Goal: Complete application form

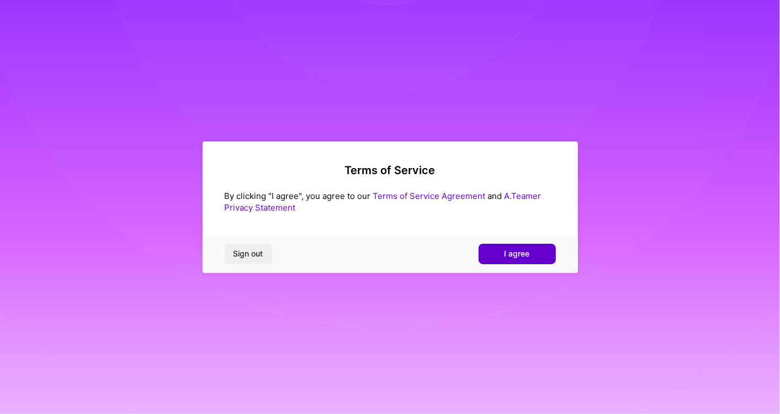
click at [502, 253] on button "I agree" at bounding box center [517, 254] width 77 height 20
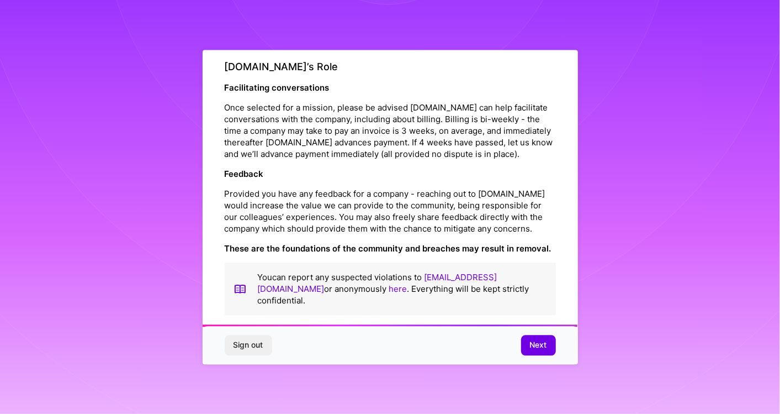
scroll to position [1250, 0]
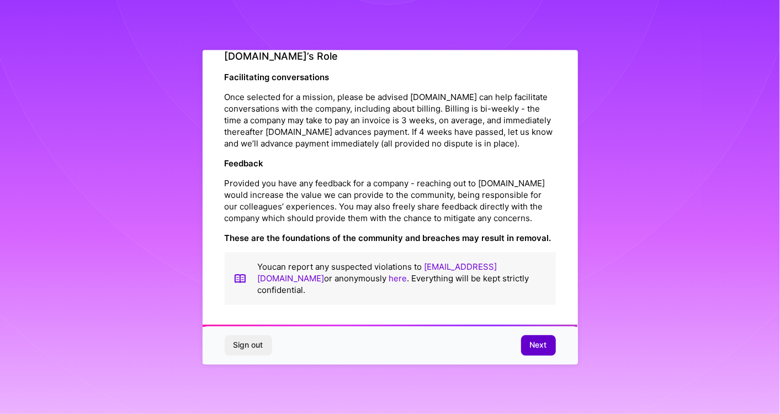
click at [540, 351] on button "Next" at bounding box center [538, 345] width 35 height 20
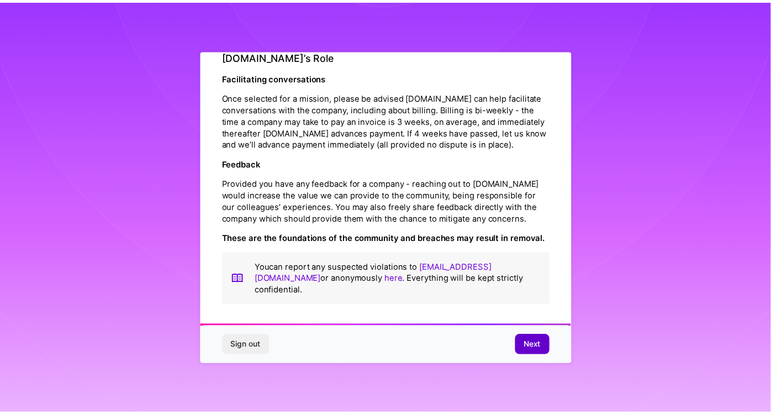
scroll to position [0, 0]
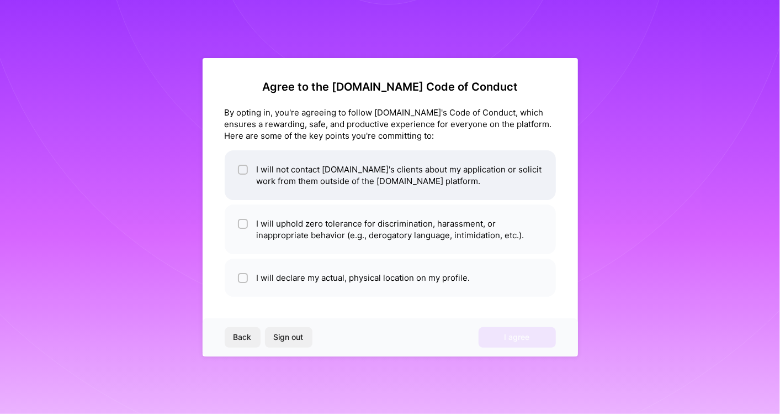
click at [281, 182] on li "I will not contact [DOMAIN_NAME]'s clients about my application or solicit work…" at bounding box center [390, 175] width 331 height 50
checkbox input "true"
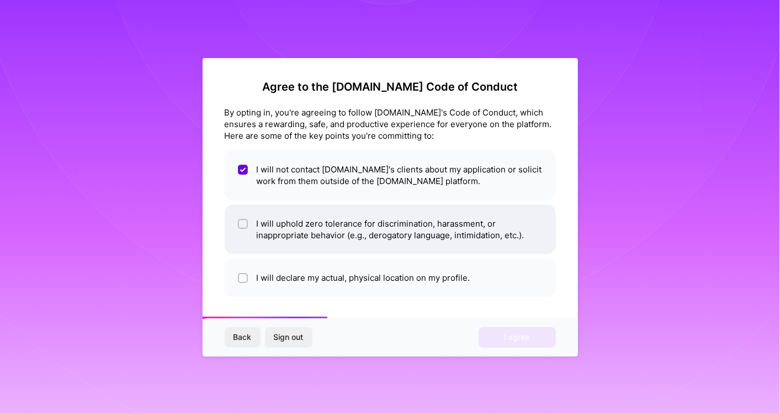
click at [303, 230] on li "I will uphold zero tolerance for discrimination, harassment, or inappropriate b…" at bounding box center [390, 229] width 331 height 50
checkbox input "true"
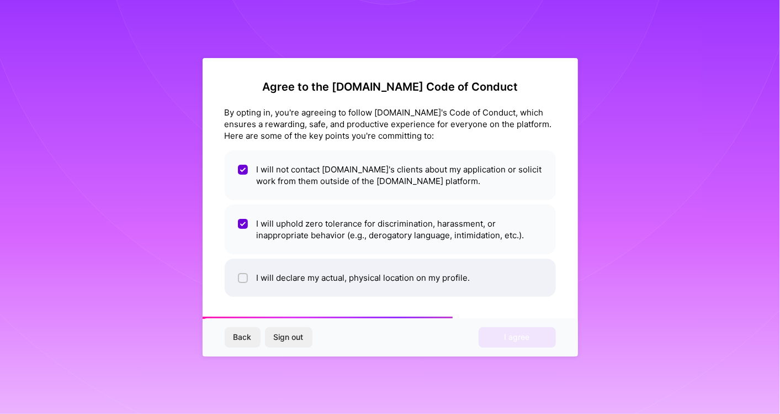
click at [321, 269] on li "I will declare my actual, physical location on my profile." at bounding box center [390, 277] width 331 height 38
checkbox input "true"
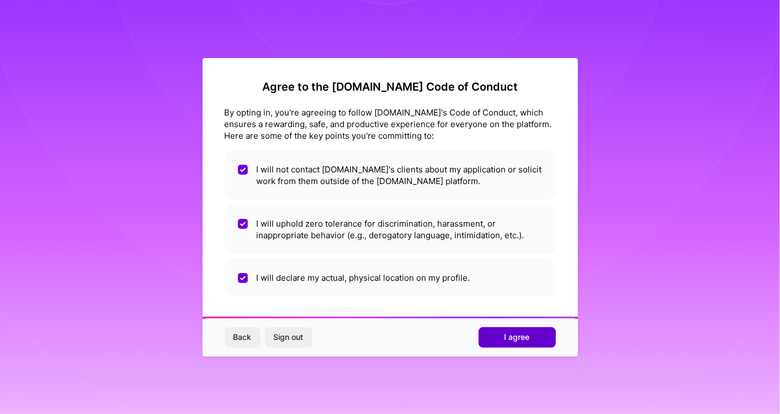
click at [529, 343] on button "I agree" at bounding box center [517, 337] width 77 height 20
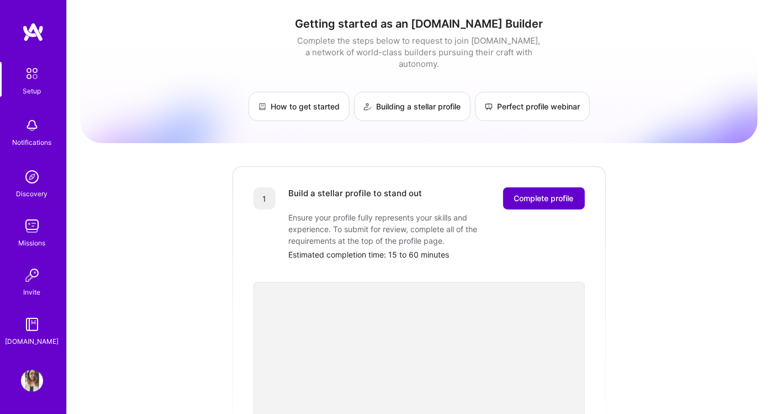
click at [554, 193] on span "Complete profile" at bounding box center [544, 198] width 60 height 11
